Goal: Task Accomplishment & Management: Manage account settings

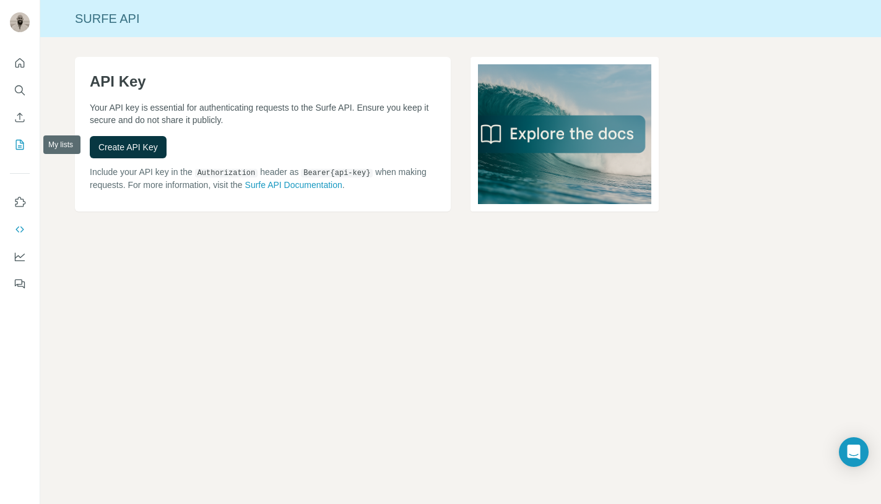
click at [24, 145] on icon "My lists" at bounding box center [20, 145] width 8 height 10
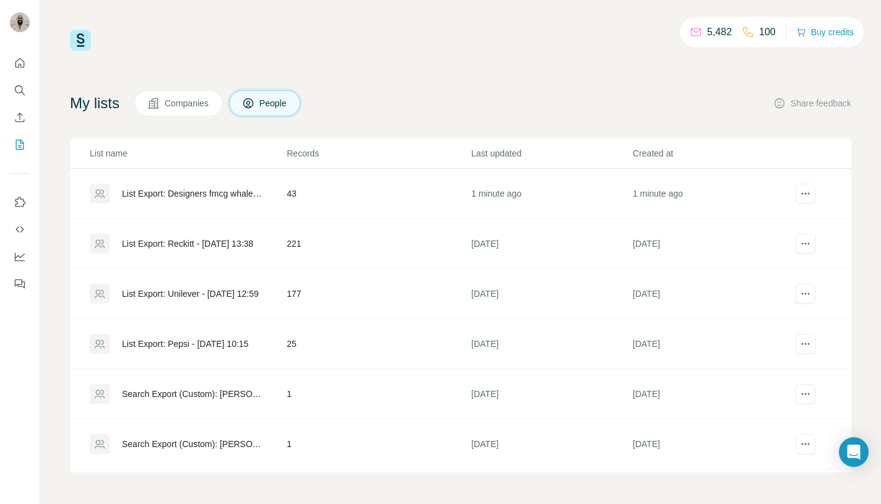
click at [313, 197] on td "43" at bounding box center [378, 194] width 184 height 50
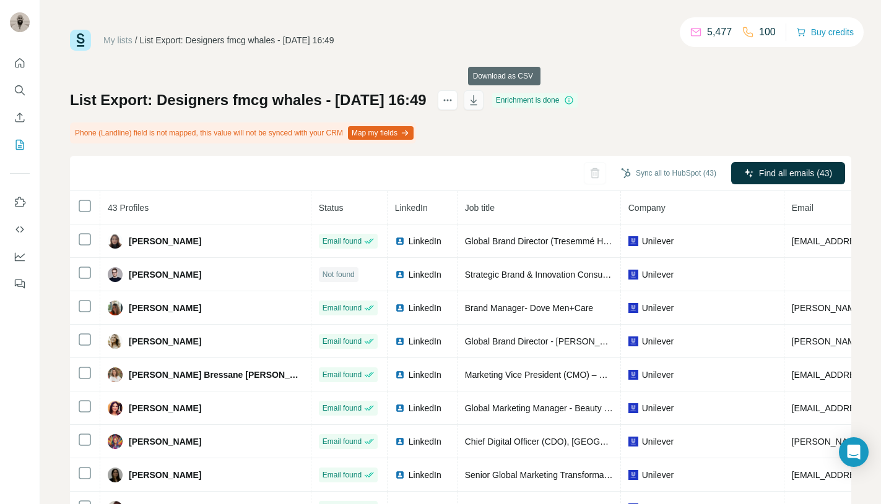
click at [477, 105] on icon "button" at bounding box center [473, 100] width 7 height 10
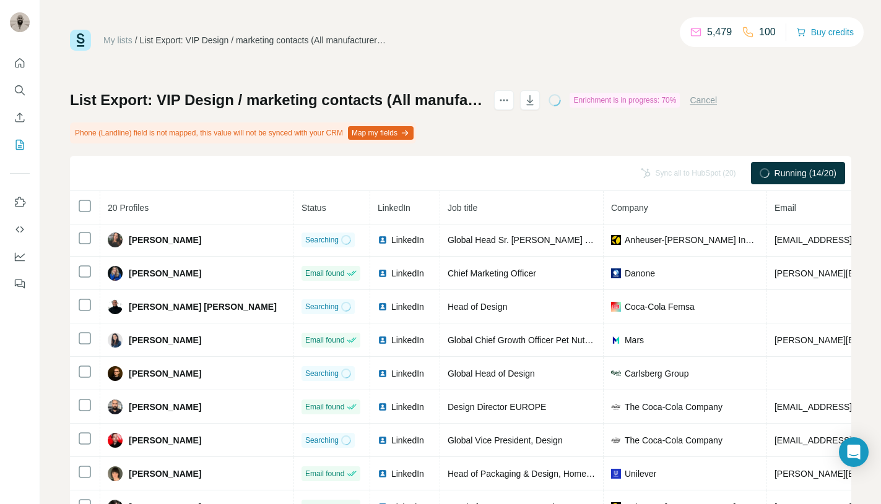
scroll to position [375, 0]
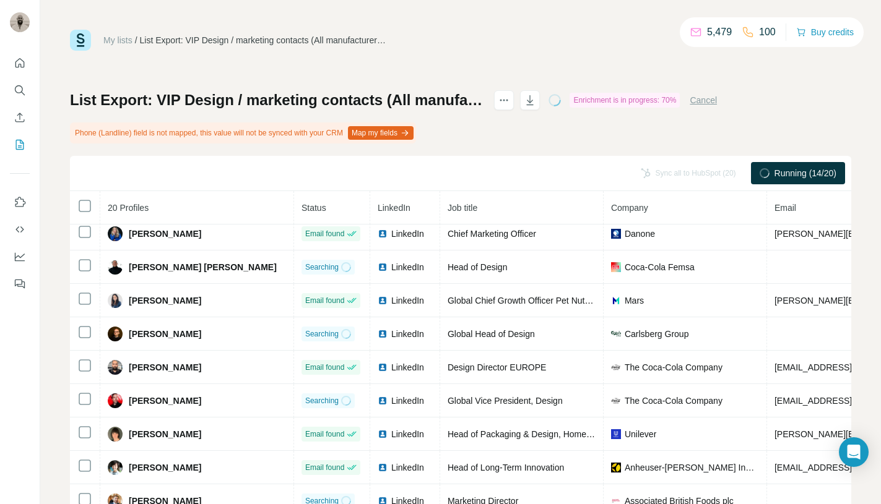
click at [121, 41] on link "My lists" at bounding box center [117, 40] width 29 height 10
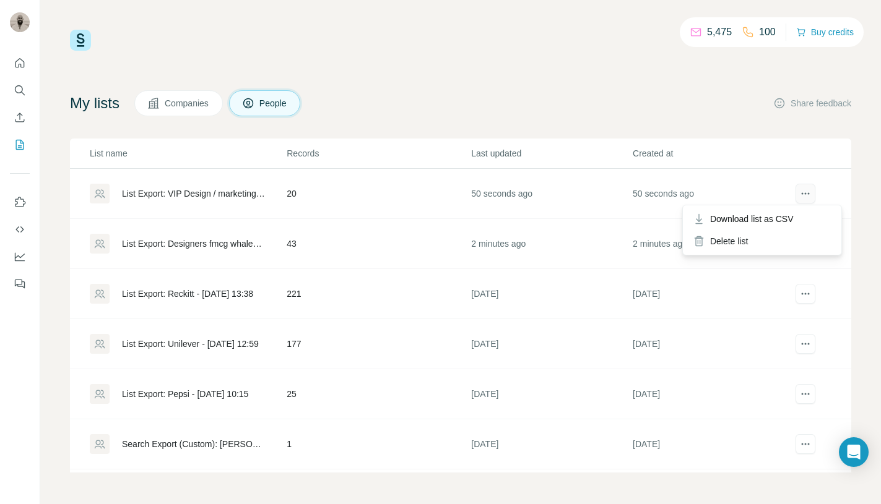
click at [810, 201] on button "actions" at bounding box center [805, 194] width 20 height 20
click at [790, 218] on span "Download list as CSV" at bounding box center [752, 219] width 84 height 12
